Goal: Transaction & Acquisition: Purchase product/service

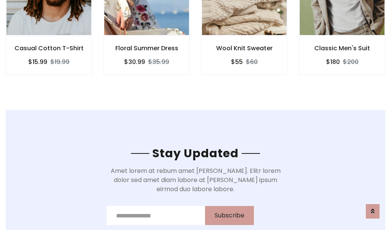
scroll to position [1149, 0]
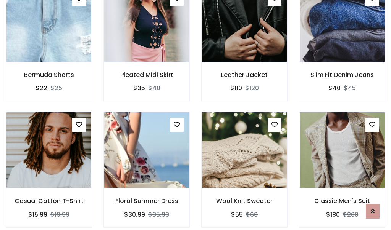
click at [195, 115] on div "Wool Knit Sweater $55 $60" at bounding box center [244, 175] width 98 height 126
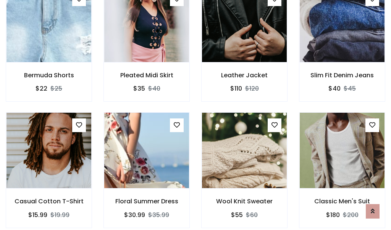
click at [195, 115] on div "Wool Knit Sweater $55 $60" at bounding box center [244, 176] width 98 height 126
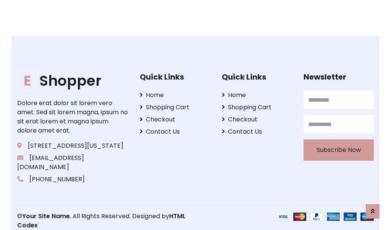
scroll to position [1452, 0]
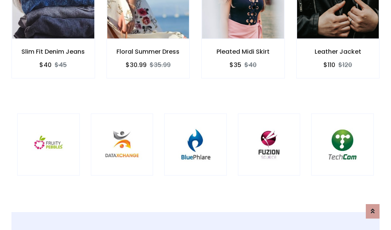
click at [195, 115] on div at bounding box center [195, 145] width 63 height 63
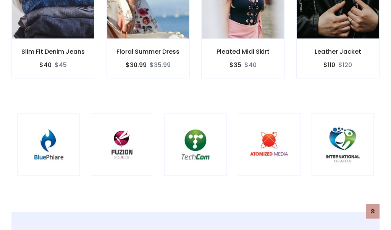
click at [195, 115] on div at bounding box center [195, 145] width 63 height 63
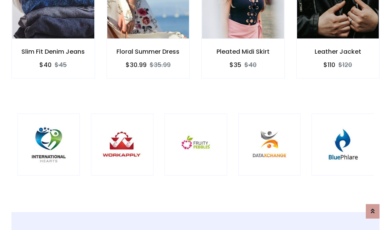
scroll to position [0, 0]
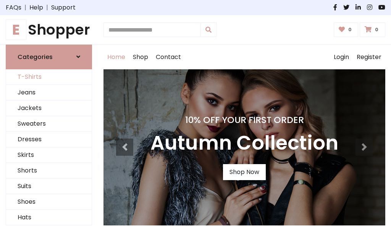
click at [49, 77] on link "T-Shirts" at bounding box center [48, 77] width 85 height 16
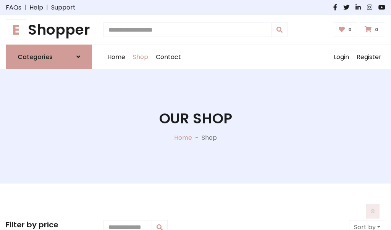
scroll to position [306, 0]
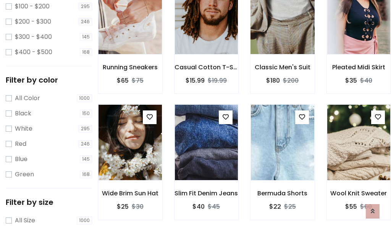
scroll to position [0, 0]
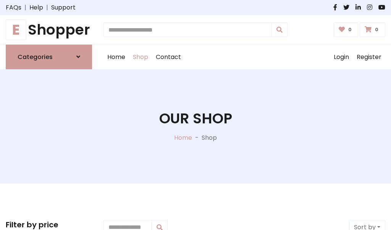
click at [49, 30] on h1 "E Shopper" at bounding box center [49, 29] width 86 height 17
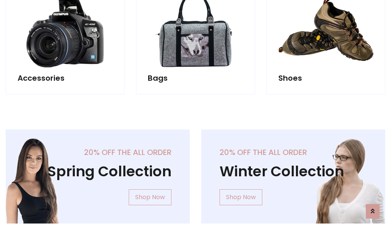
scroll to position [741, 0]
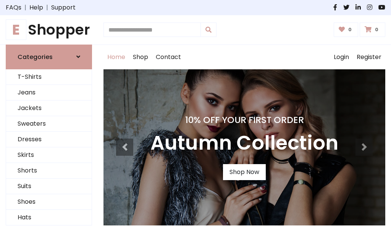
scroll to position [250, 0]
